Goal: Find specific page/section: Find specific page/section

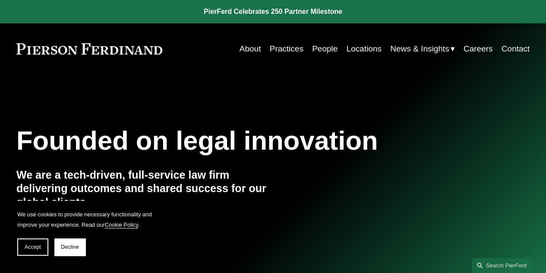
click at [287, 46] on link "Practices" at bounding box center [287, 49] width 34 height 16
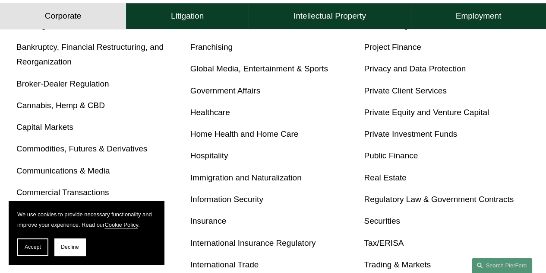
scroll to position [389, 0]
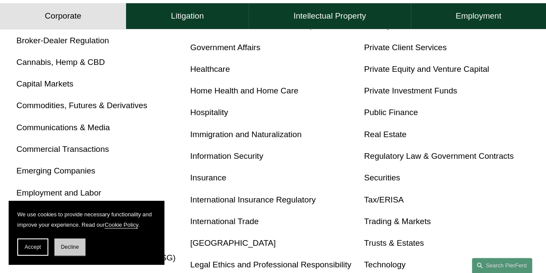
click at [62, 249] on span "Decline" at bounding box center [70, 247] width 18 height 6
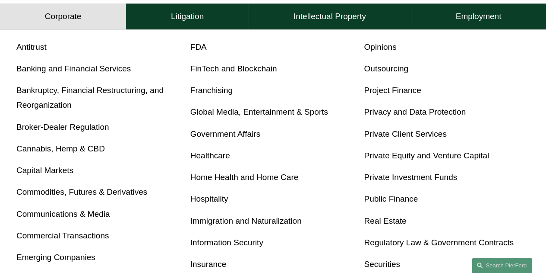
scroll to position [130, 0]
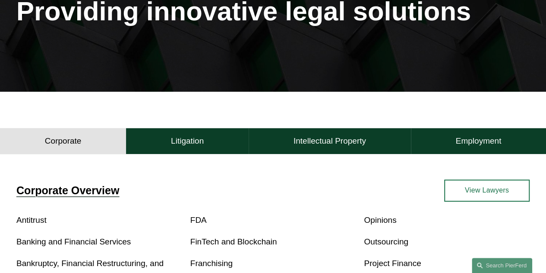
click at [482, 201] on link "View Lawyers" at bounding box center [488, 190] width 86 height 22
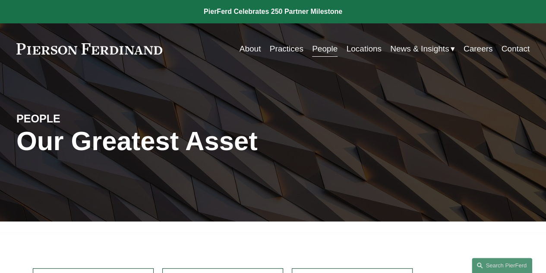
click at [369, 49] on link "Locations" at bounding box center [363, 49] width 35 height 16
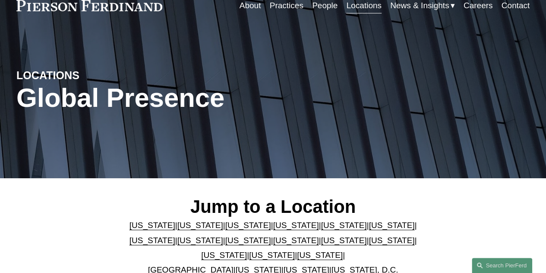
scroll to position [216, 0]
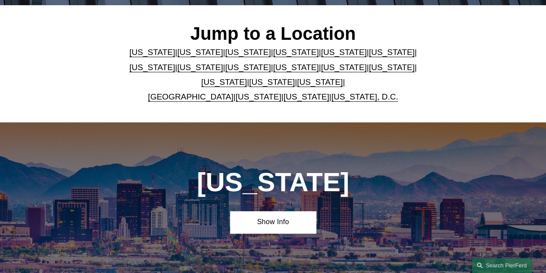
click at [255, 85] on link "[US_STATE]" at bounding box center [272, 81] width 46 height 9
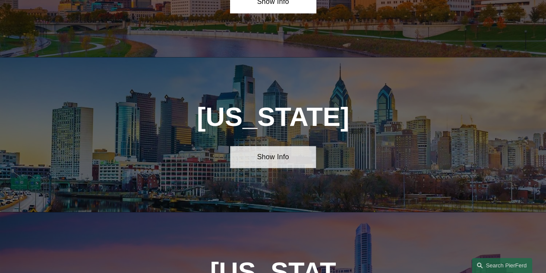
click at [255, 146] on link "Show Info" at bounding box center [273, 157] width 86 height 22
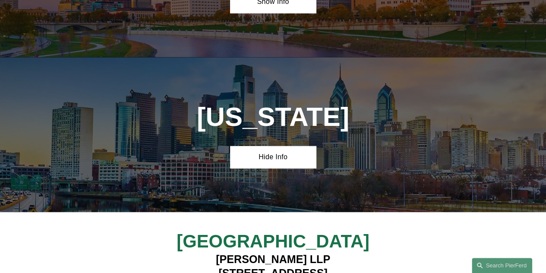
scroll to position [2418, 0]
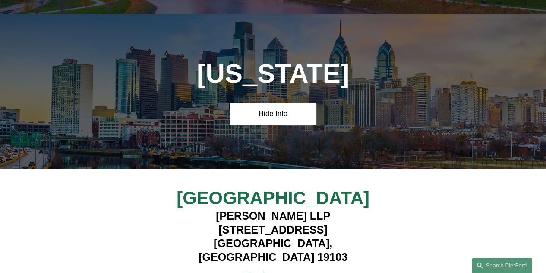
click at [283, 270] on strong "View Lawyers" at bounding box center [270, 274] width 54 height 9
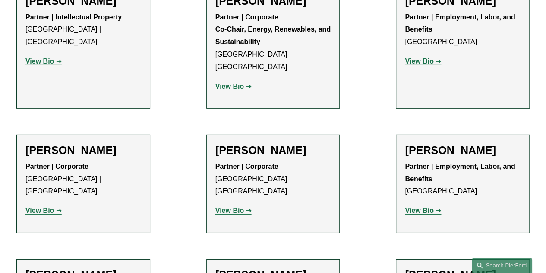
scroll to position [1339, 0]
